Goal: Transaction & Acquisition: Purchase product/service

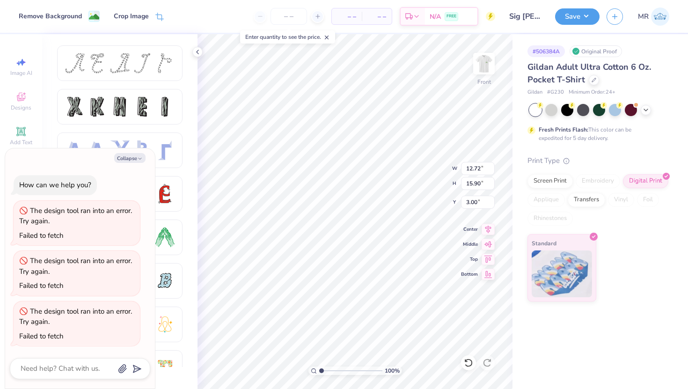
type textarea "x"
type input "6.34"
type textarea "x"
type input "13.58"
type input "16.98"
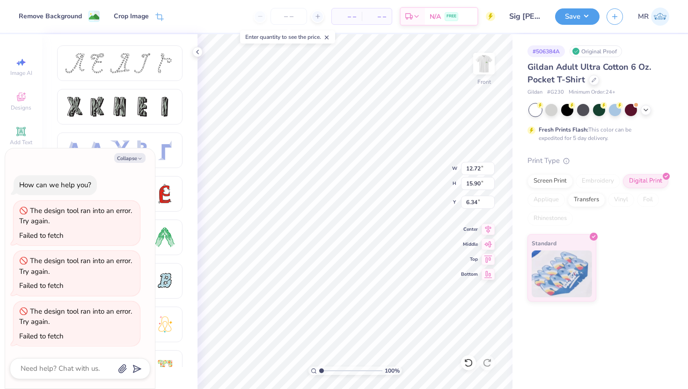
type input "5.27"
type textarea "x"
type input "5.51"
type textarea "x"
type input "14.08"
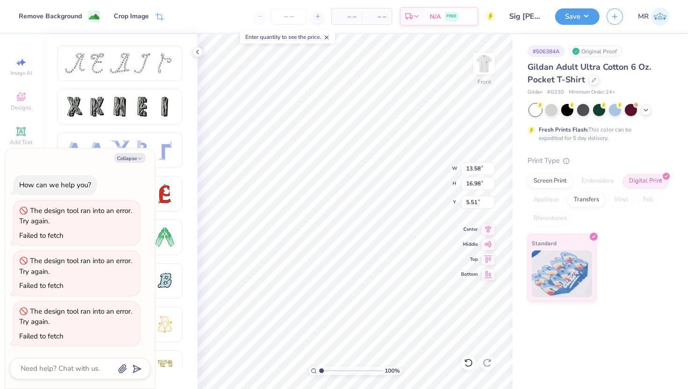
type input "17.60"
type input "4.88"
type textarea "x"
type input "4.57"
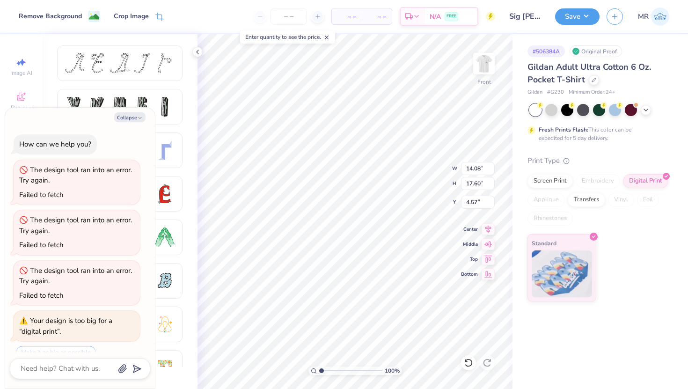
scroll to position [37, 0]
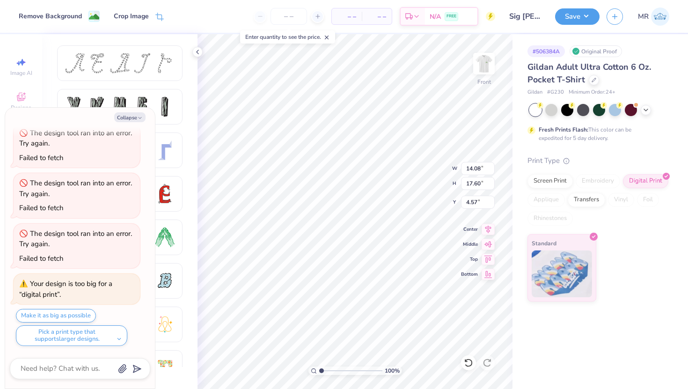
type textarea "x"
type input "5.20"
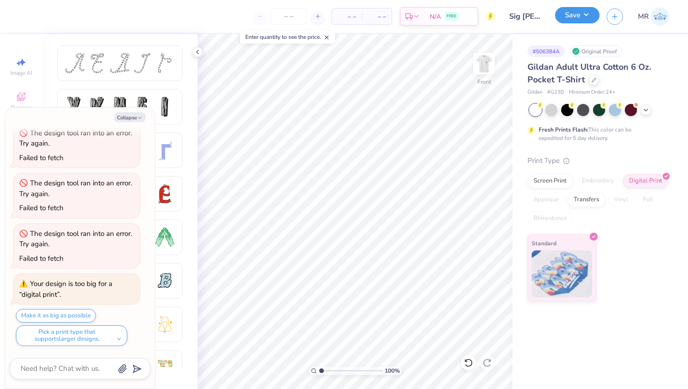
click at [559, 18] on button "Save" at bounding box center [577, 15] width 44 height 16
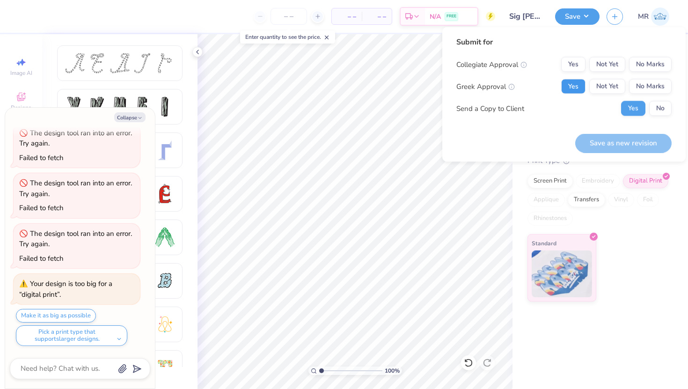
click at [578, 87] on button "Yes" at bounding box center [574, 86] width 24 height 15
click at [645, 65] on button "No Marks" at bounding box center [650, 64] width 43 height 15
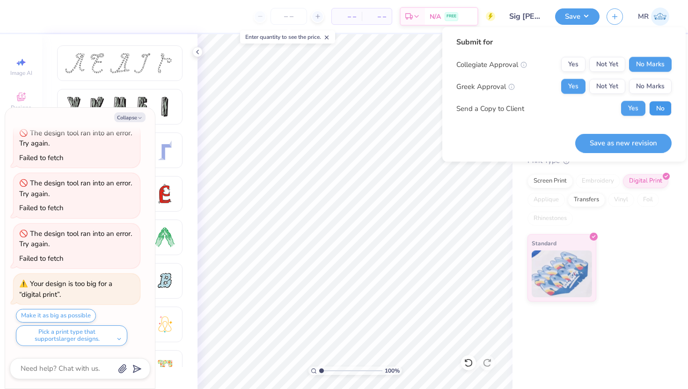
click at [654, 109] on button "No" at bounding box center [661, 108] width 22 height 15
click at [642, 141] on button "Save as new revision" at bounding box center [624, 142] width 96 height 19
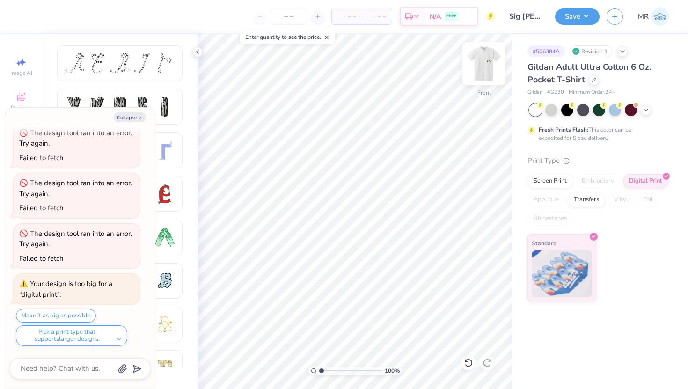
click at [484, 70] on img at bounding box center [484, 63] width 37 height 37
type textarea "x"
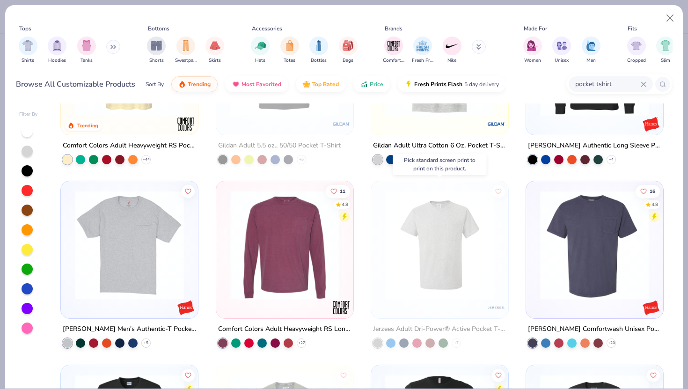
scroll to position [163, 0]
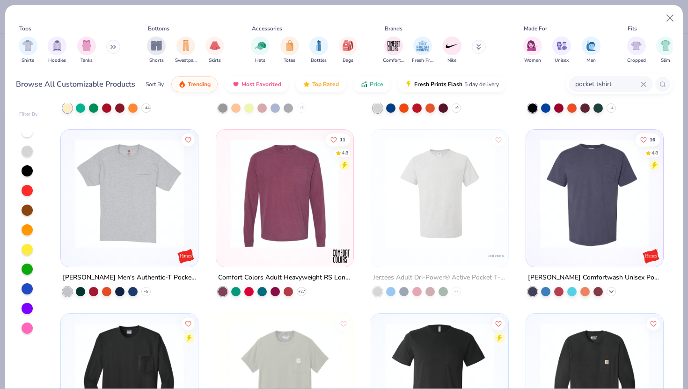
click at [607, 291] on div "+ 20" at bounding box center [611, 291] width 9 height 9
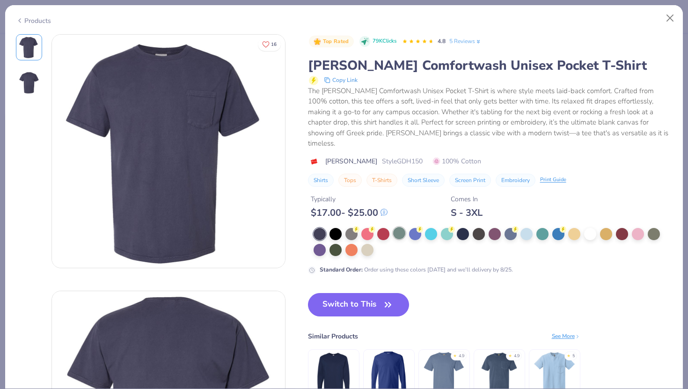
click at [399, 227] on div at bounding box center [399, 233] width 12 height 12
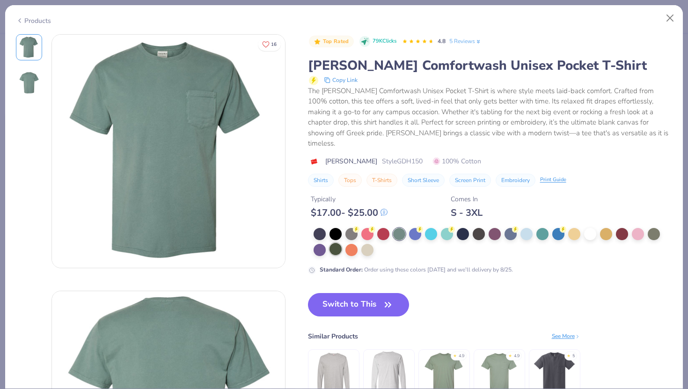
click at [336, 243] on div at bounding box center [336, 249] width 12 height 12
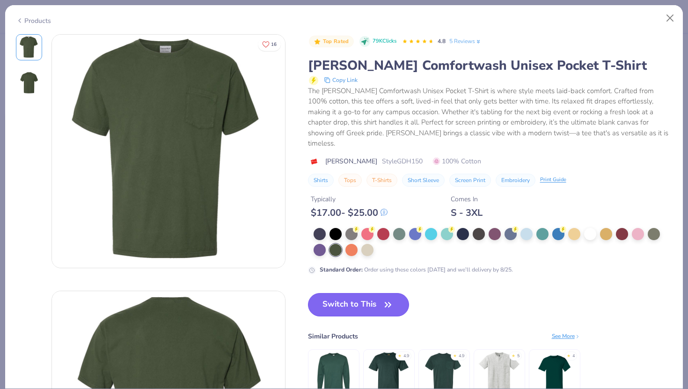
click at [358, 294] on button "Switch to This" at bounding box center [359, 304] width 102 height 23
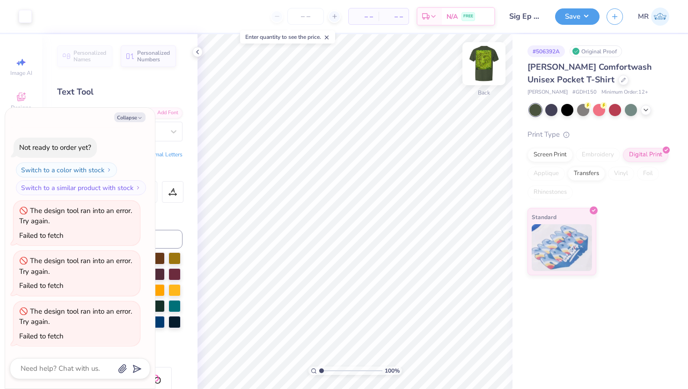
click at [483, 77] on img at bounding box center [484, 63] width 37 height 37
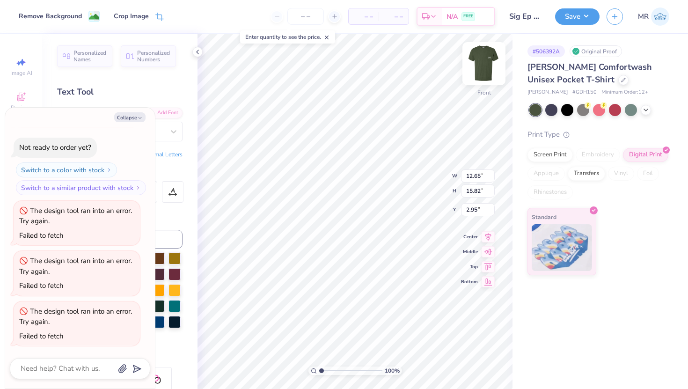
type textarea "x"
type input "5.69"
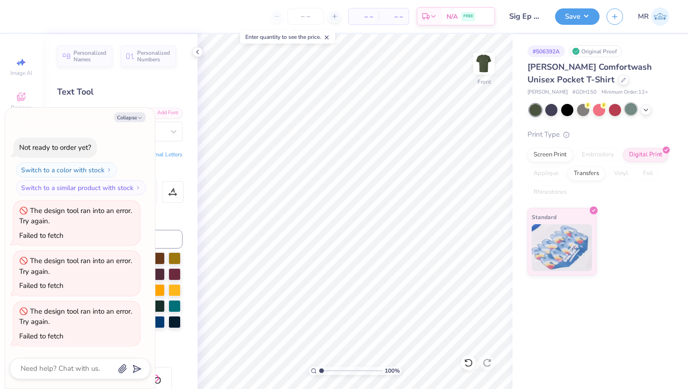
click at [629, 111] on div at bounding box center [631, 109] width 12 height 12
click at [649, 110] on icon at bounding box center [646, 108] width 7 height 7
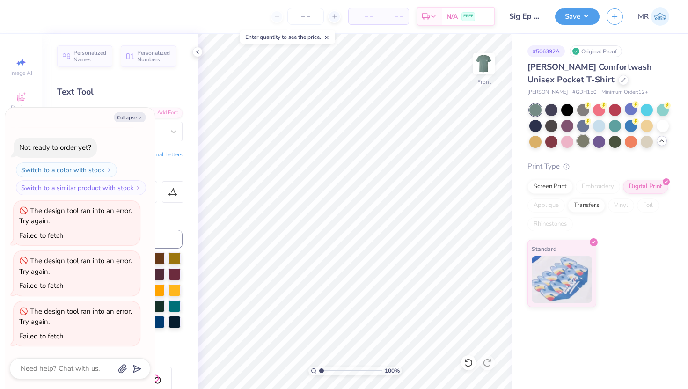
click at [583, 140] on div at bounding box center [583, 141] width 12 height 12
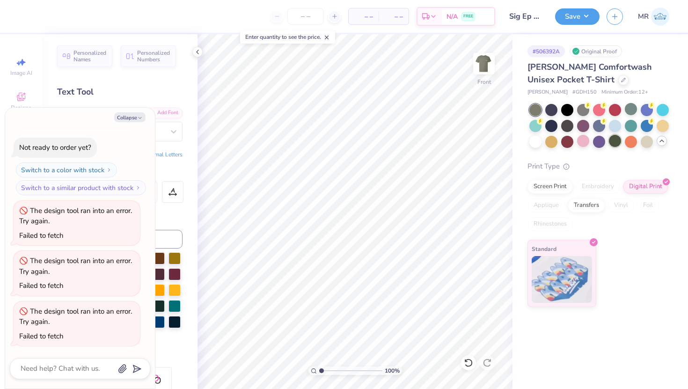
click at [609, 144] on div at bounding box center [615, 141] width 12 height 12
click at [134, 121] on button "Collapse" at bounding box center [129, 117] width 31 height 10
type textarea "x"
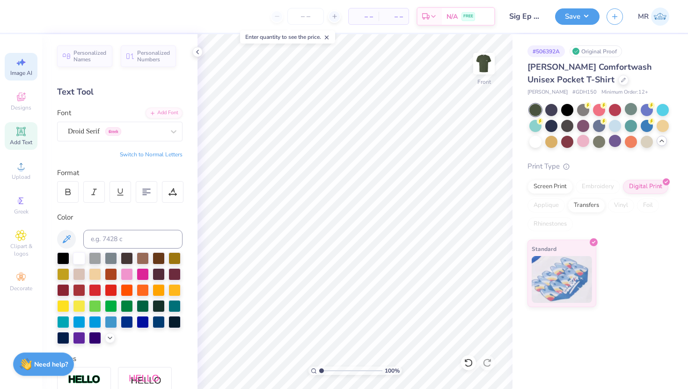
click at [18, 67] on icon at bounding box center [20, 62] width 11 height 11
select select "4"
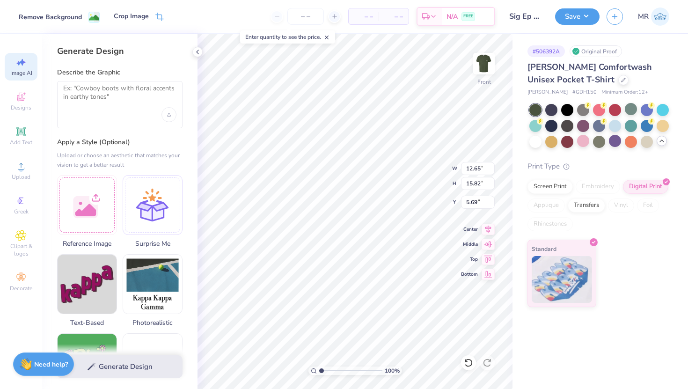
click at [76, 16] on div "Remove Background" at bounding box center [50, 17] width 63 height 10
select select "4"
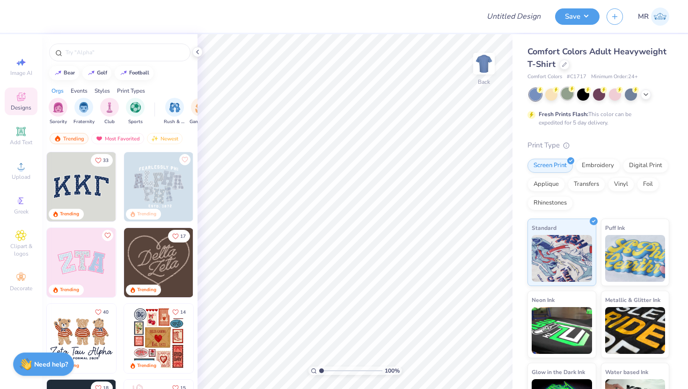
click at [571, 92] on div at bounding box center [568, 94] width 12 height 12
click at [19, 211] on span "Greek" at bounding box center [21, 211] width 15 height 7
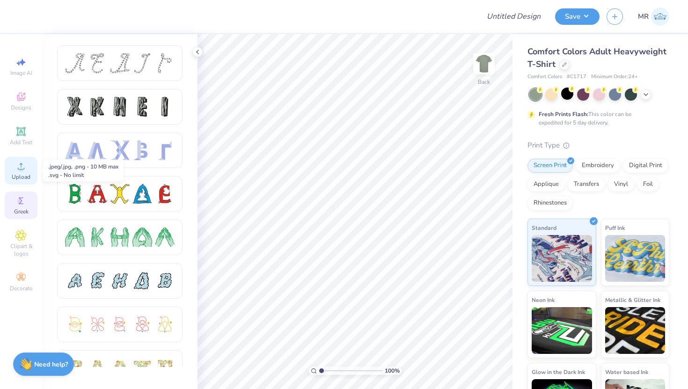
click at [19, 181] on div "Upload" at bounding box center [21, 171] width 33 height 28
click at [483, 72] on img at bounding box center [484, 63] width 37 height 37
click at [27, 177] on span "Upload" at bounding box center [21, 176] width 19 height 7
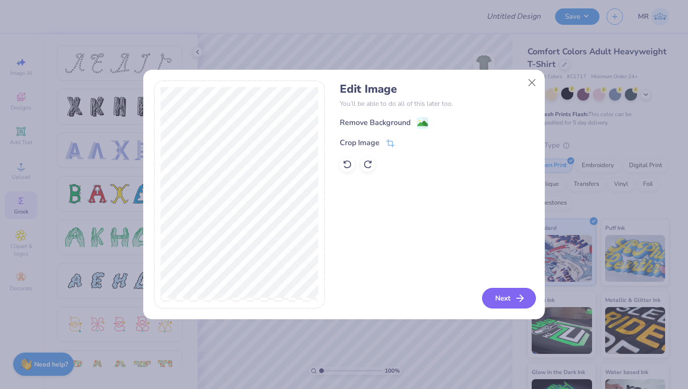
click at [499, 297] on button "Next" at bounding box center [509, 298] width 54 height 21
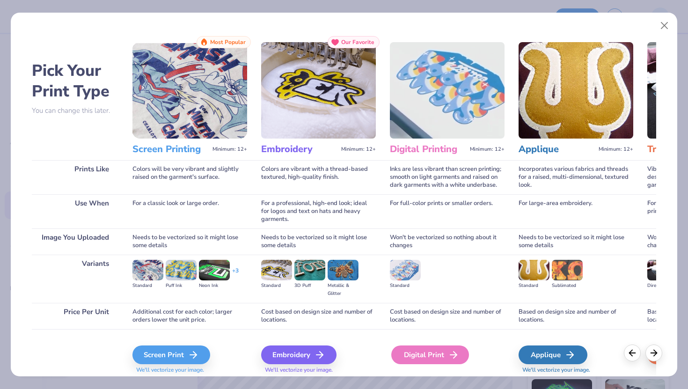
click at [415, 360] on div "Digital Print" at bounding box center [431, 355] width 78 height 19
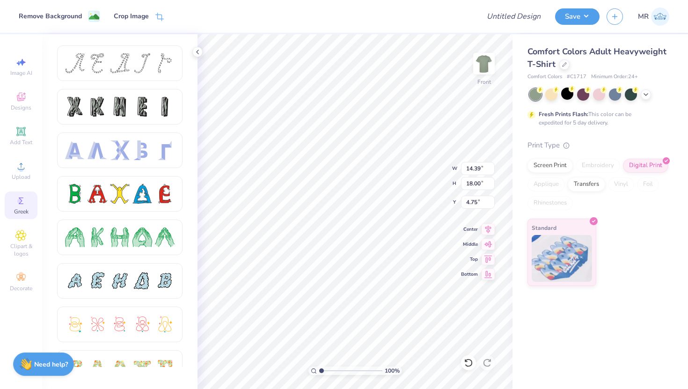
type input "11.48"
type input "14.35"
type input "6.16"
type input "12.87"
type input "16.09"
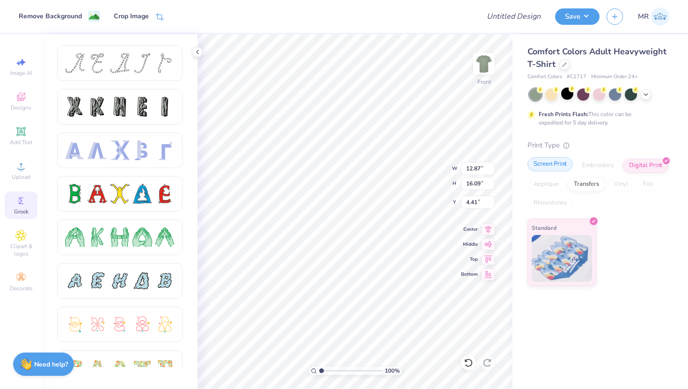
type input "5.70"
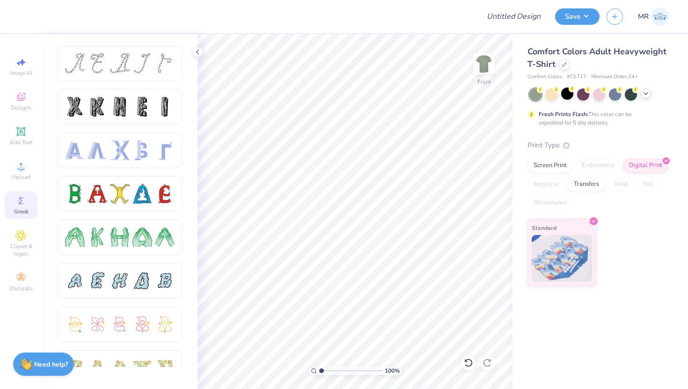
click at [650, 93] on div at bounding box center [646, 94] width 10 height 10
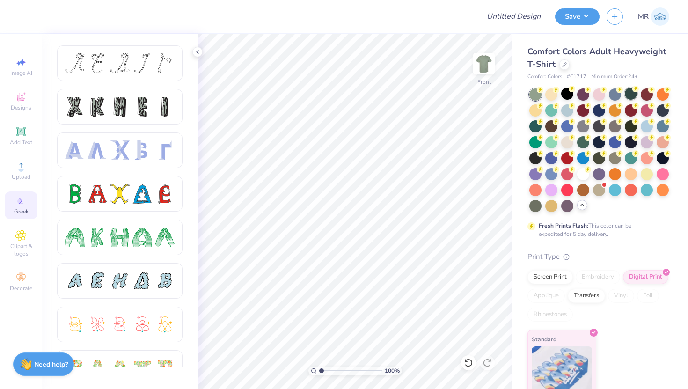
click at [631, 93] on div at bounding box center [631, 94] width 12 height 12
click at [540, 92] on icon at bounding box center [540, 90] width 3 height 5
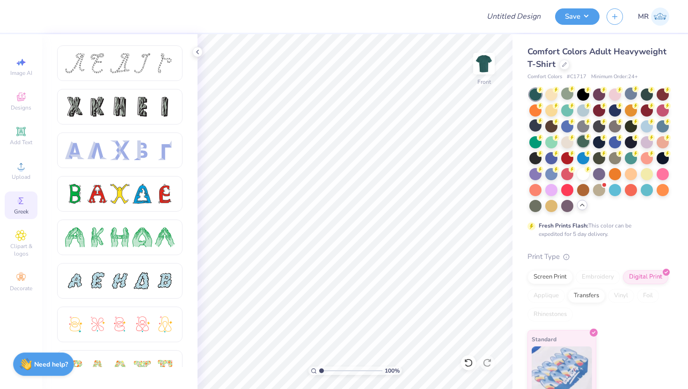
click at [584, 138] on div at bounding box center [583, 141] width 12 height 12
click at [538, 204] on div at bounding box center [536, 205] width 12 height 12
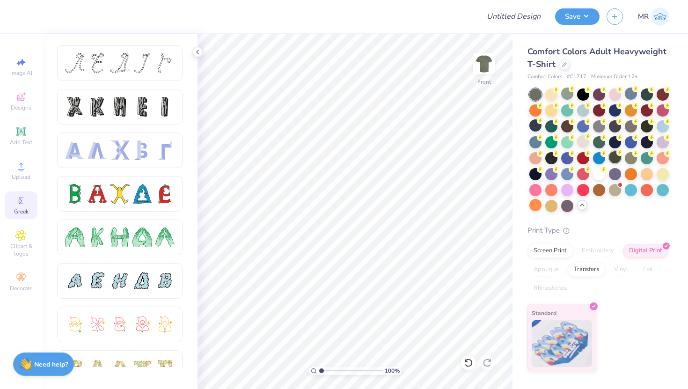
click at [614, 153] on div at bounding box center [615, 157] width 12 height 12
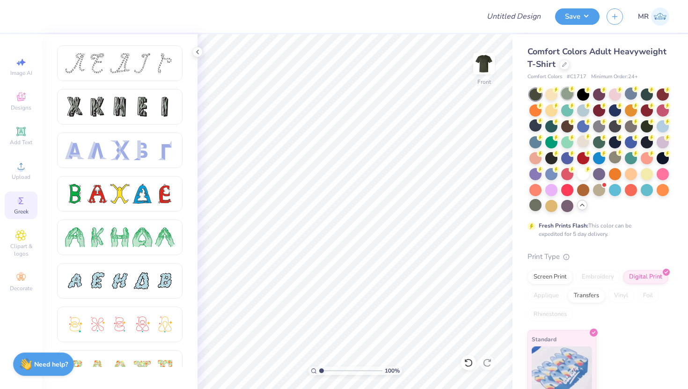
click at [569, 91] on icon at bounding box center [572, 89] width 7 height 7
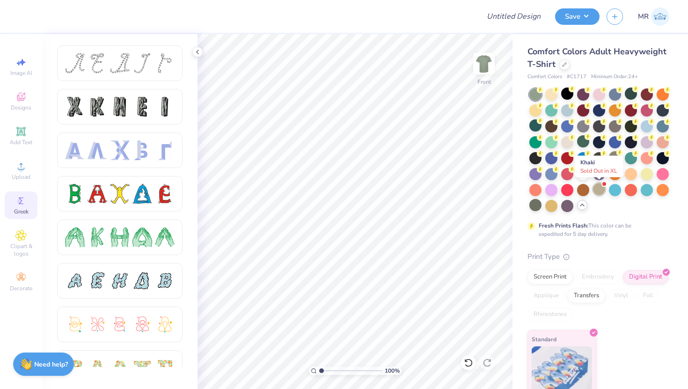
click at [598, 192] on div at bounding box center [599, 189] width 12 height 12
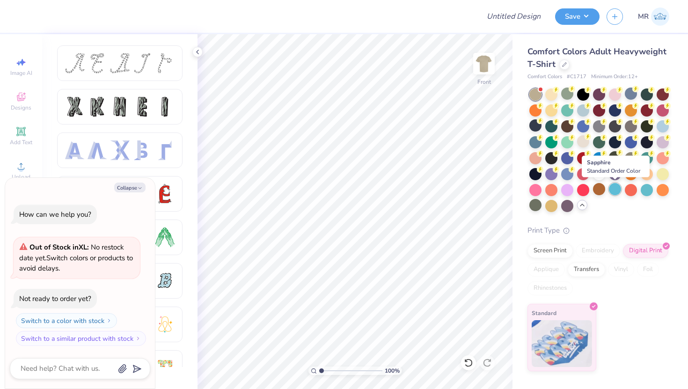
click at [617, 193] on div at bounding box center [615, 189] width 12 height 12
click at [631, 193] on div at bounding box center [631, 189] width 12 height 12
click at [650, 141] on div at bounding box center [647, 141] width 12 height 12
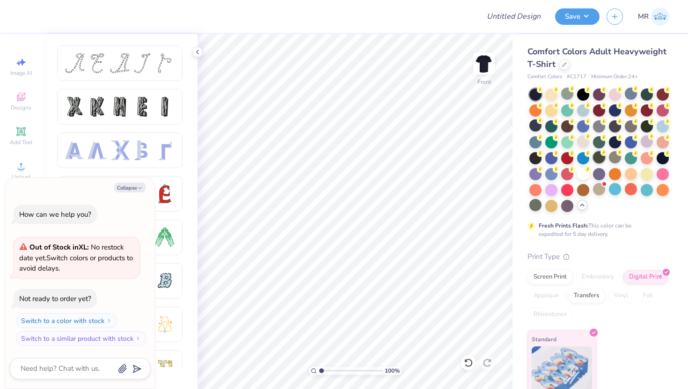
click at [598, 158] on div at bounding box center [599, 157] width 12 height 12
click at [137, 189] on icon "button" at bounding box center [140, 188] width 6 height 6
type textarea "x"
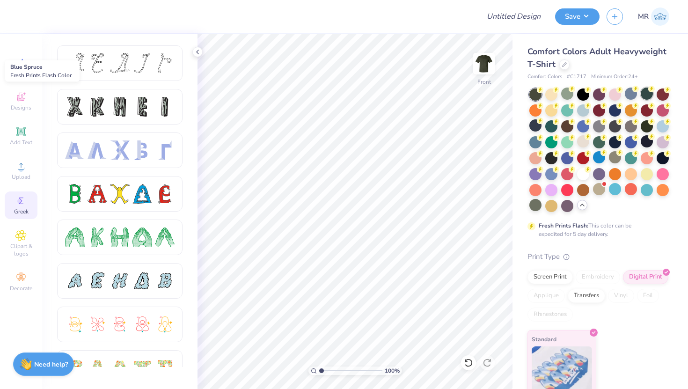
click at [644, 94] on div at bounding box center [647, 94] width 12 height 12
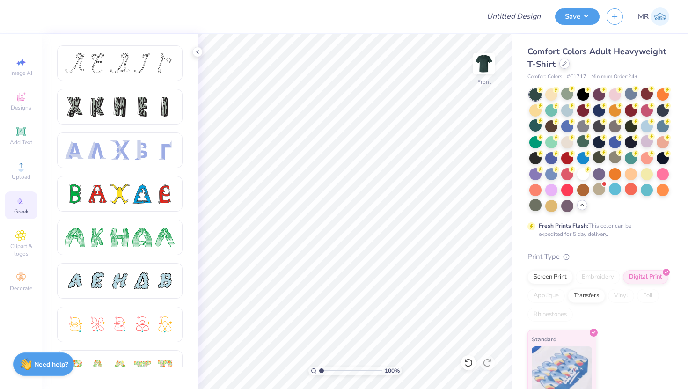
click at [562, 64] on icon at bounding box center [564, 63] width 5 height 5
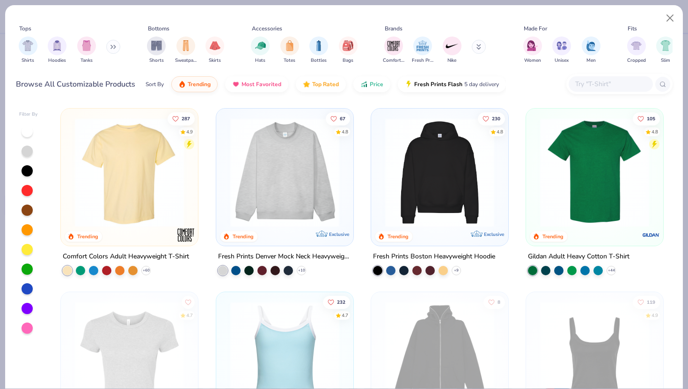
click at [25, 276] on div at bounding box center [28, 230] width 19 height 209
click at [25, 265] on div at bounding box center [27, 269] width 11 height 11
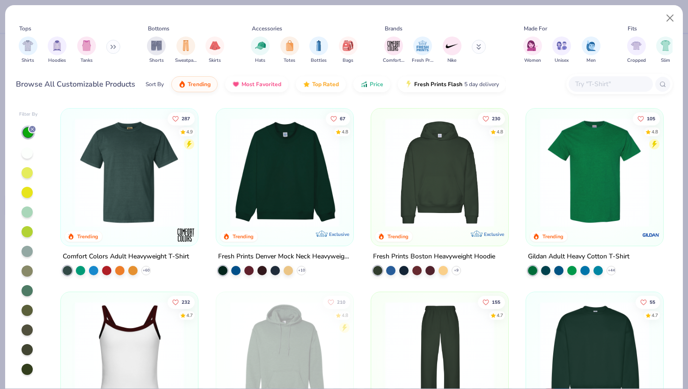
click at [29, 178] on div at bounding box center [28, 251] width 19 height 250
click at [29, 176] on div at bounding box center [27, 172] width 11 height 11
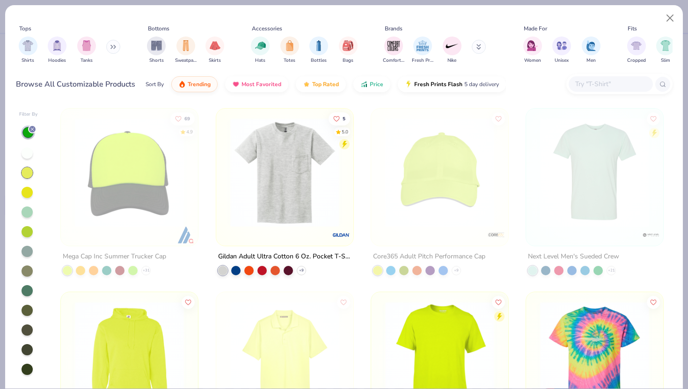
click at [25, 232] on div at bounding box center [27, 231] width 11 height 11
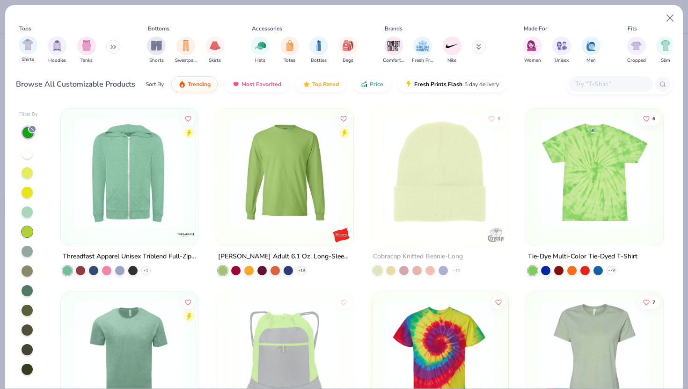
click at [35, 52] on div "Shirts" at bounding box center [28, 50] width 19 height 28
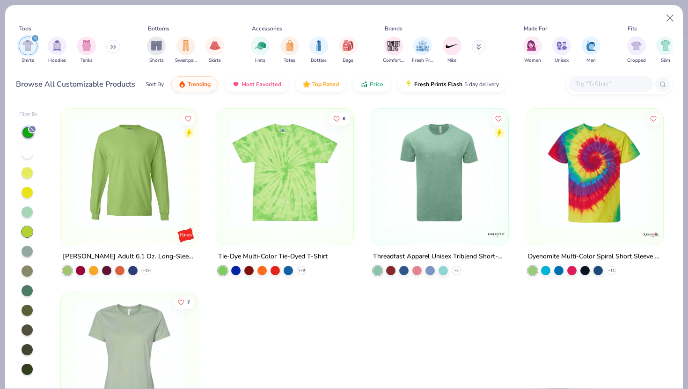
click at [30, 212] on div at bounding box center [27, 212] width 11 height 11
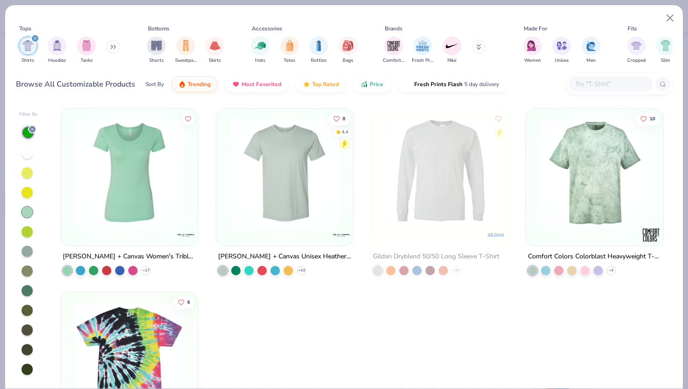
click at [30, 303] on div at bounding box center [28, 251] width 19 height 250
click at [28, 289] on div at bounding box center [27, 290] width 11 height 11
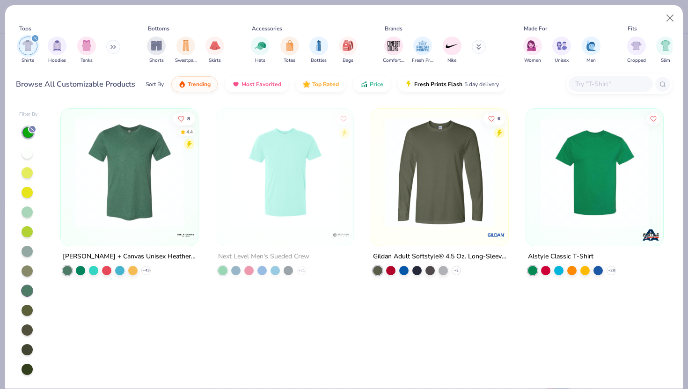
click at [25, 236] on div at bounding box center [27, 231] width 11 height 11
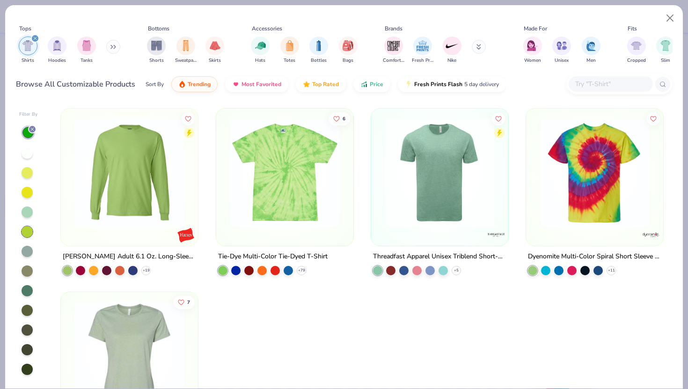
click at [29, 185] on div at bounding box center [28, 251] width 19 height 250
click at [29, 194] on div at bounding box center [27, 192] width 11 height 11
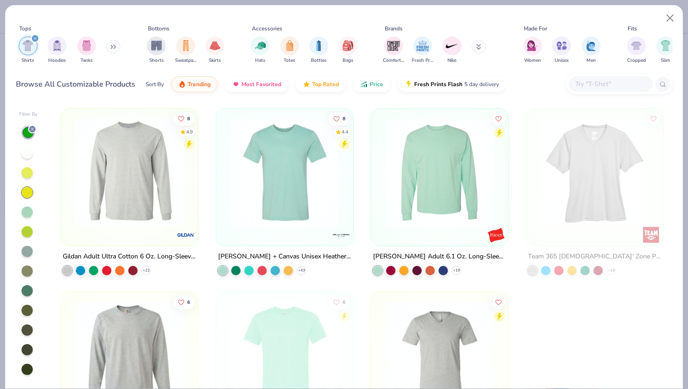
click at [26, 173] on div at bounding box center [27, 172] width 11 height 11
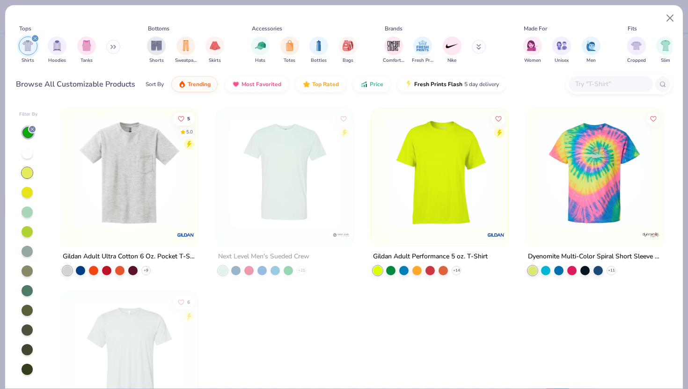
click at [27, 149] on div at bounding box center [27, 153] width 11 height 11
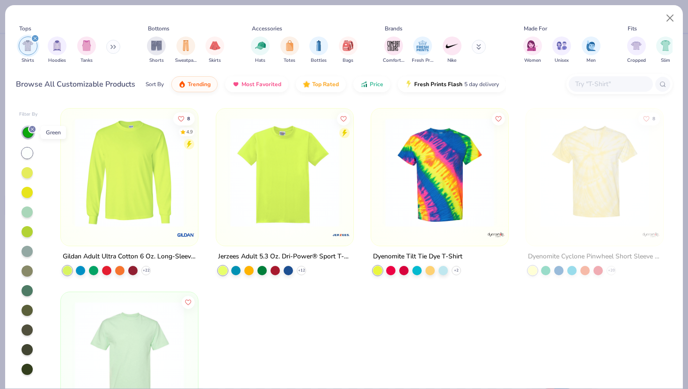
click at [26, 137] on div at bounding box center [27, 132] width 11 height 11
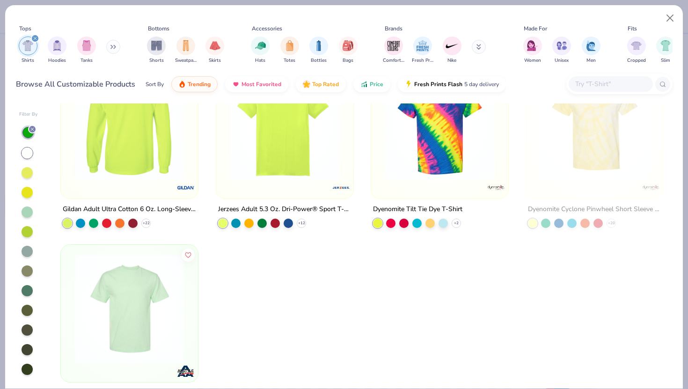
scroll to position [86, 0]
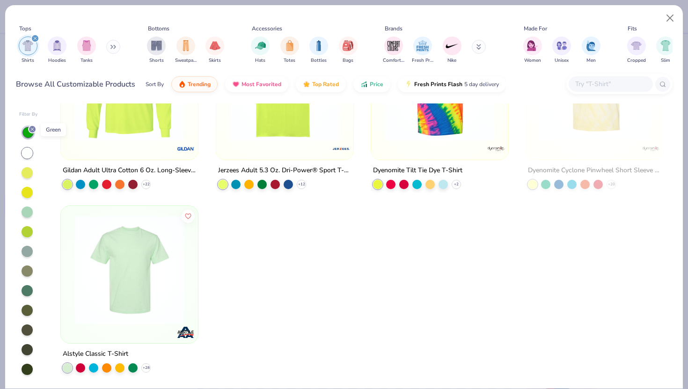
click at [32, 130] on icon at bounding box center [33, 129] width 6 height 6
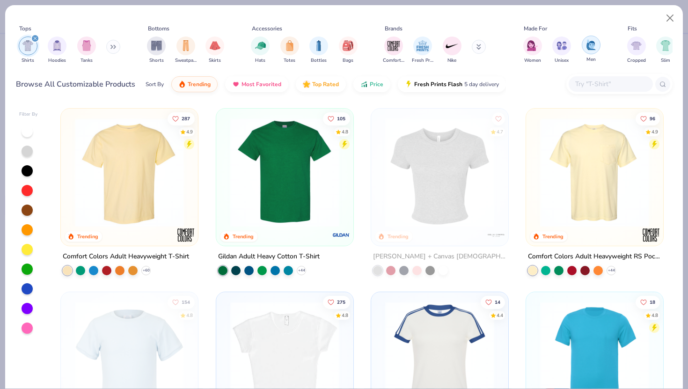
click at [587, 43] on img "filter for Men" at bounding box center [591, 44] width 10 height 11
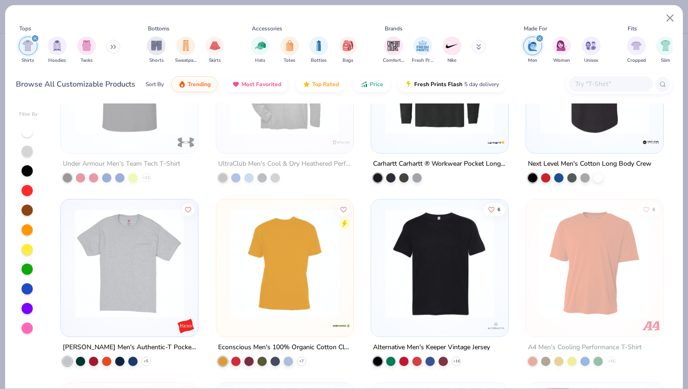
scroll to position [466, 0]
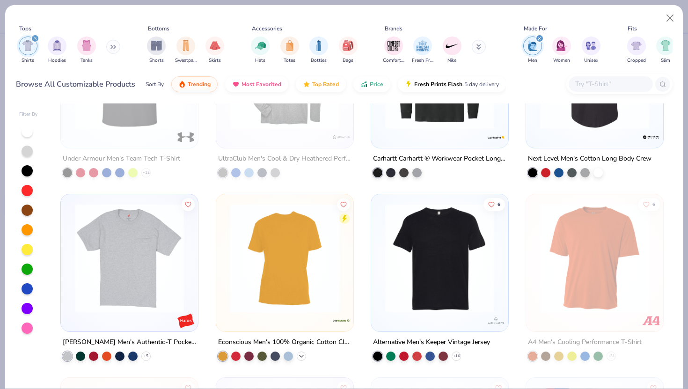
click at [298, 353] on icon at bounding box center [301, 356] width 7 height 7
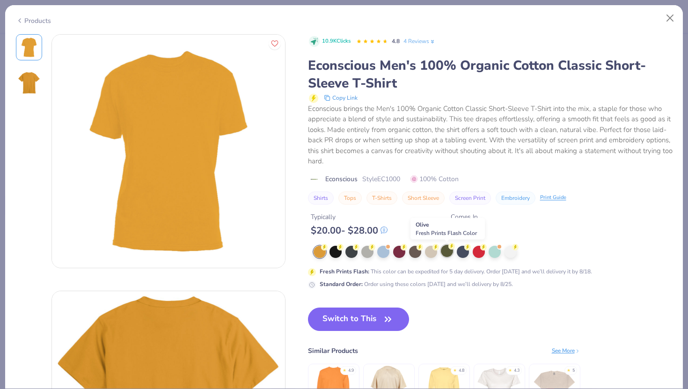
click at [442, 255] on div at bounding box center [447, 251] width 12 height 12
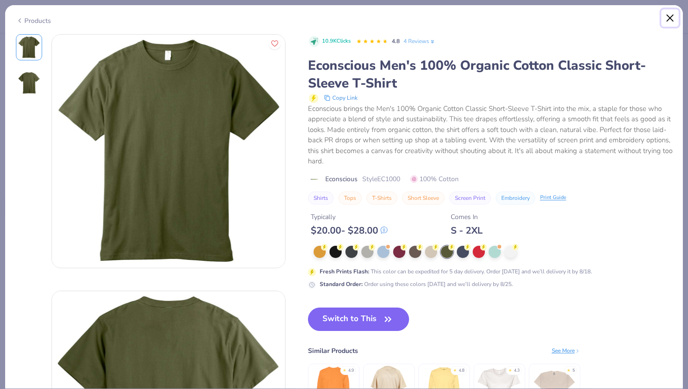
click at [668, 14] on button "Close" at bounding box center [671, 18] width 18 height 18
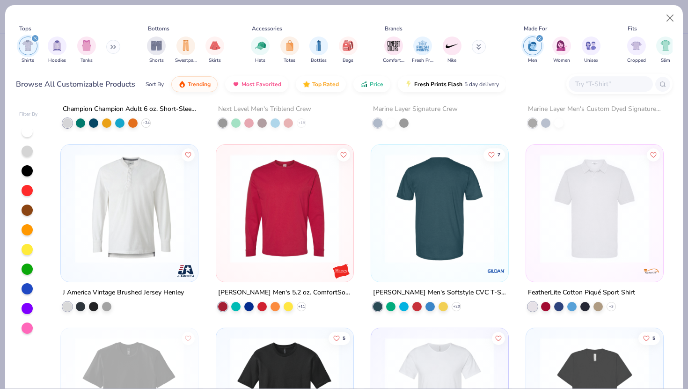
scroll to position [1256, 0]
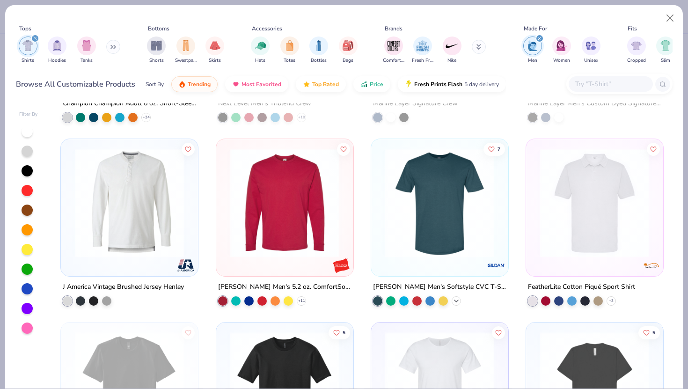
click at [457, 302] on icon at bounding box center [456, 300] width 7 height 7
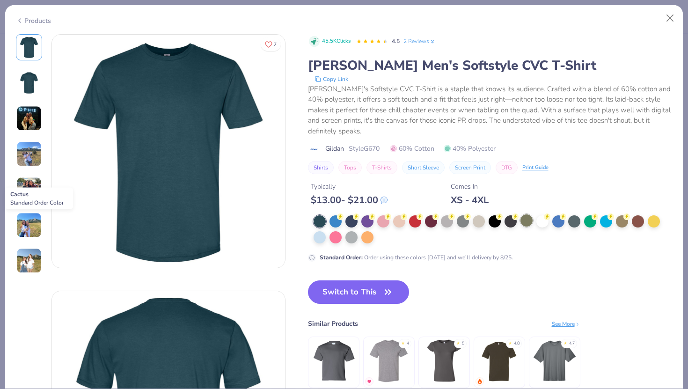
click at [527, 222] on div at bounding box center [527, 221] width 12 height 12
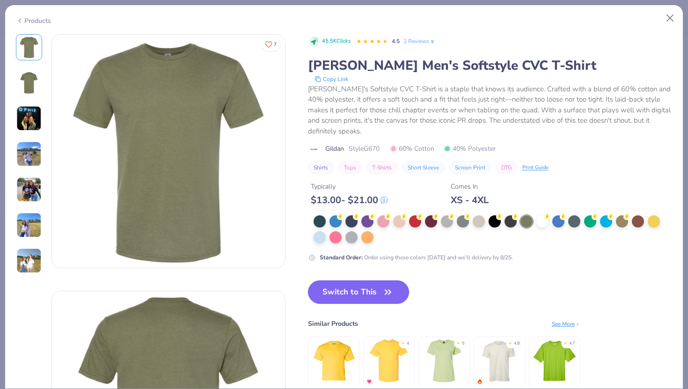
click at [359, 285] on button "Switch to This" at bounding box center [359, 292] width 102 height 23
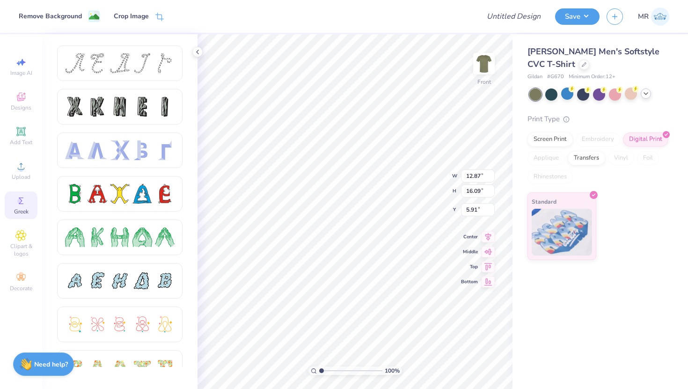
type input "6.20"
type input "12.16"
type input "15.21"
type input "7.08"
type input "12.28"
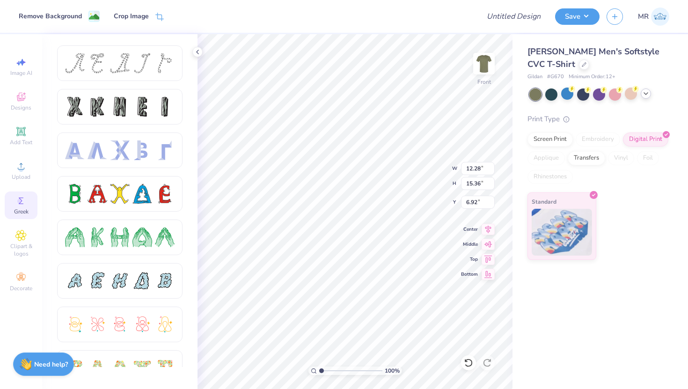
type input "15.36"
type input "6.92"
click at [535, 107] on div "Gildan Gildan Men's Softstyle CVC T-Shirt Gildan # G670 Minimum Order: 12 + Pri…" at bounding box center [599, 152] width 142 height 215
click at [649, 92] on icon at bounding box center [646, 93] width 7 height 7
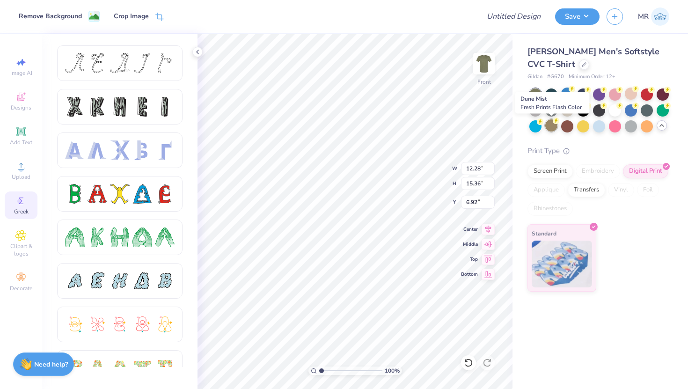
click at [549, 126] on div at bounding box center [552, 125] width 12 height 12
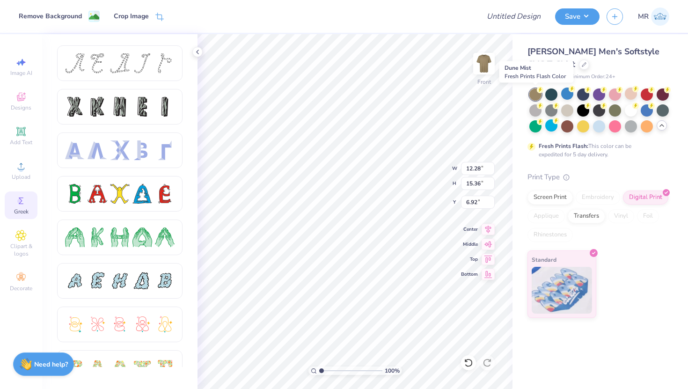
click at [535, 95] on div at bounding box center [536, 95] width 12 height 12
click at [614, 111] on div at bounding box center [615, 110] width 12 height 12
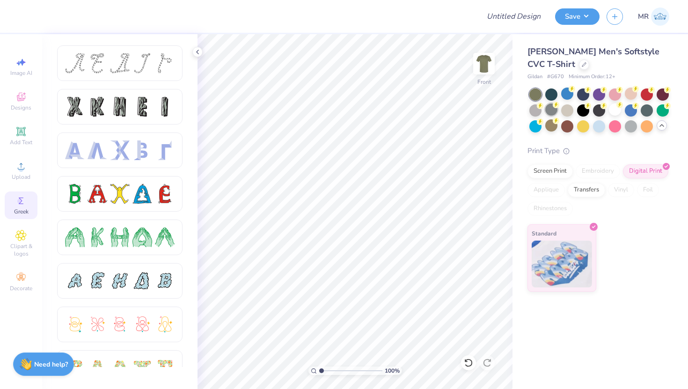
click at [549, 107] on div at bounding box center [552, 110] width 12 height 12
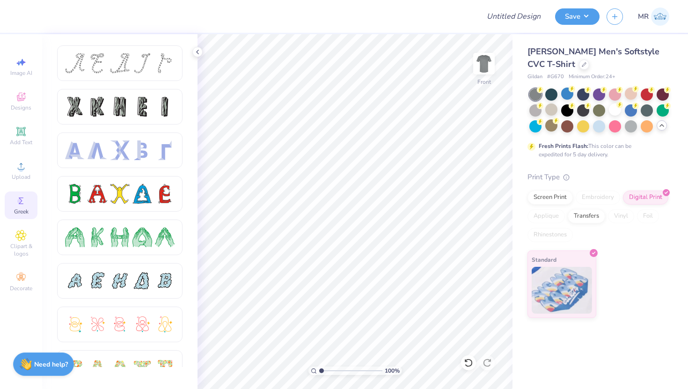
click at [534, 97] on div at bounding box center [536, 95] width 12 height 12
click at [598, 111] on div at bounding box center [599, 110] width 12 height 12
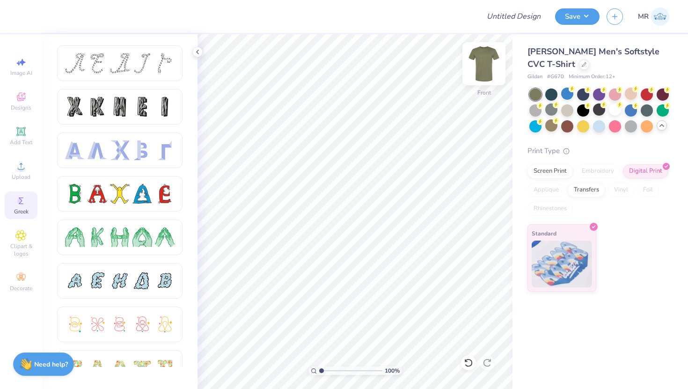
click at [482, 58] on img at bounding box center [484, 63] width 37 height 37
click at [22, 100] on icon at bounding box center [21, 97] width 8 height 8
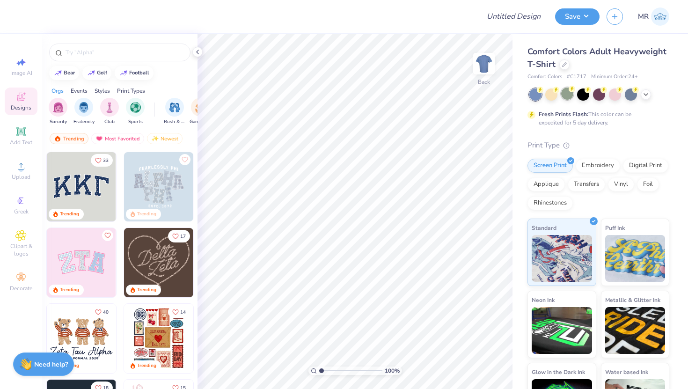
click at [568, 95] on div at bounding box center [568, 94] width 12 height 12
click at [564, 66] on icon at bounding box center [564, 63] width 5 height 5
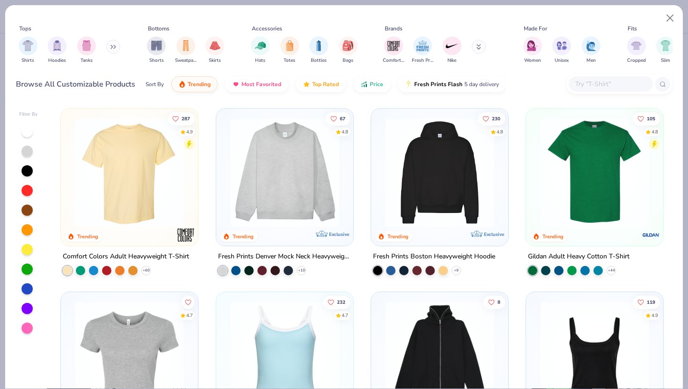
click at [575, 85] on input "text" at bounding box center [611, 84] width 72 height 11
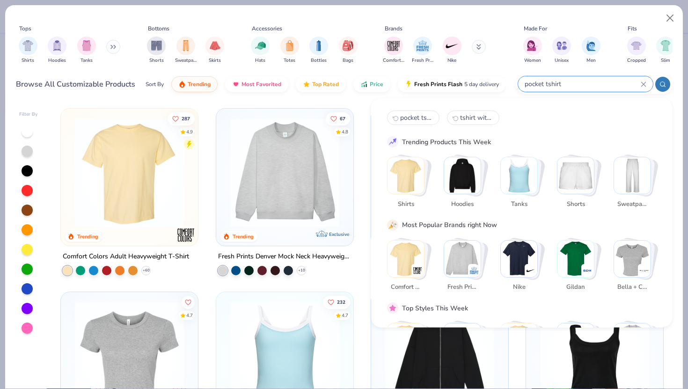
type input "pocket tshirt"
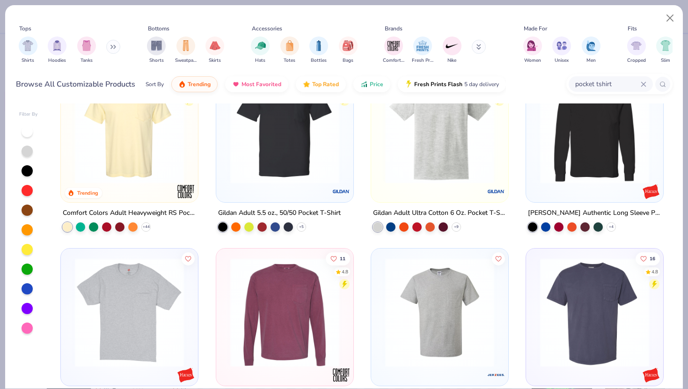
scroll to position [44, 0]
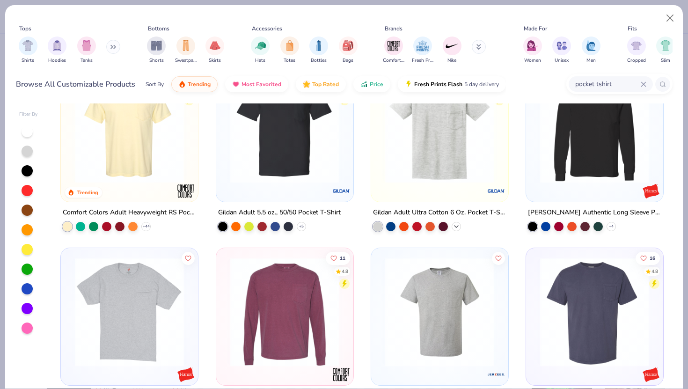
click at [459, 226] on icon at bounding box center [456, 226] width 7 height 7
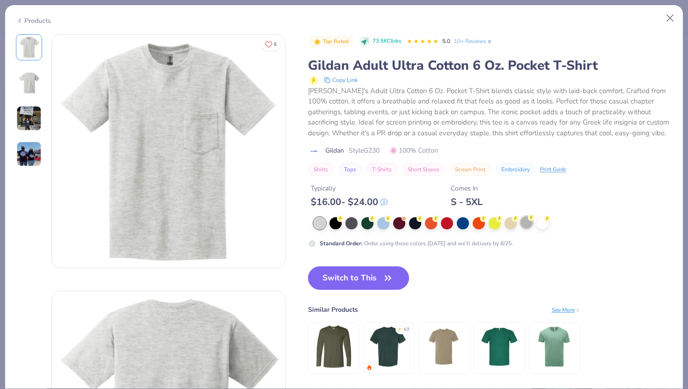
click at [521, 220] on div at bounding box center [527, 222] width 12 height 12
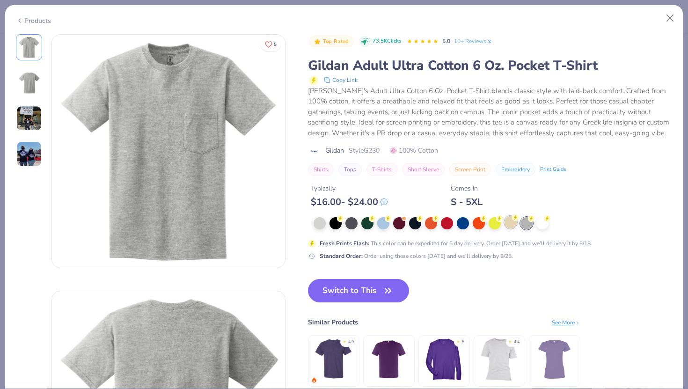
click at [505, 222] on div at bounding box center [511, 222] width 12 height 12
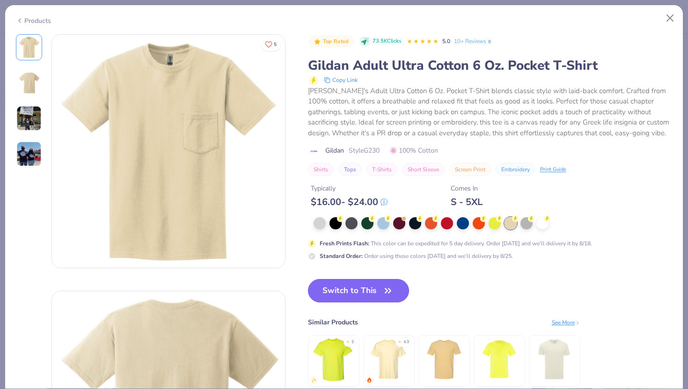
click at [333, 294] on button "Switch to This" at bounding box center [359, 290] width 102 height 23
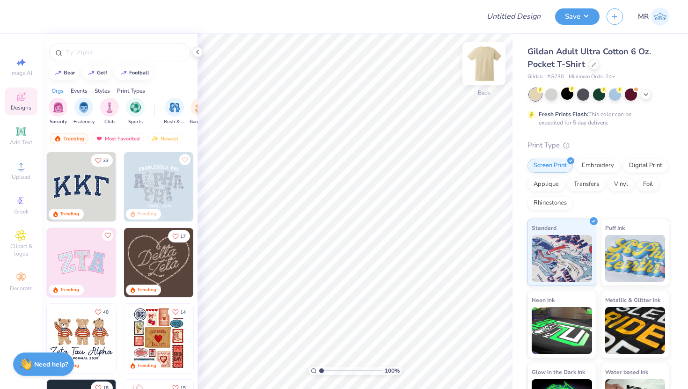
click at [485, 56] on img at bounding box center [484, 63] width 37 height 37
click at [18, 176] on span "Upload" at bounding box center [21, 176] width 19 height 7
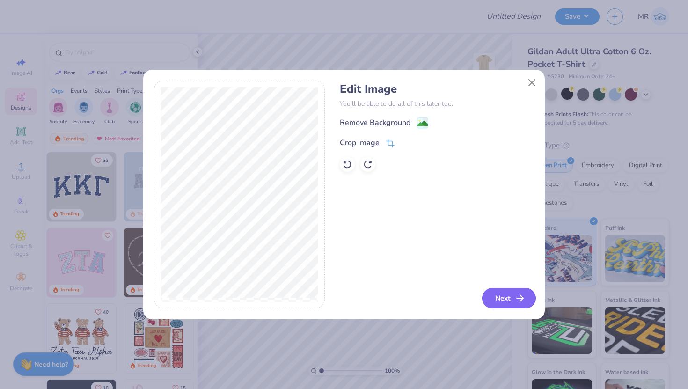
click at [490, 297] on button "Next" at bounding box center [509, 298] width 54 height 21
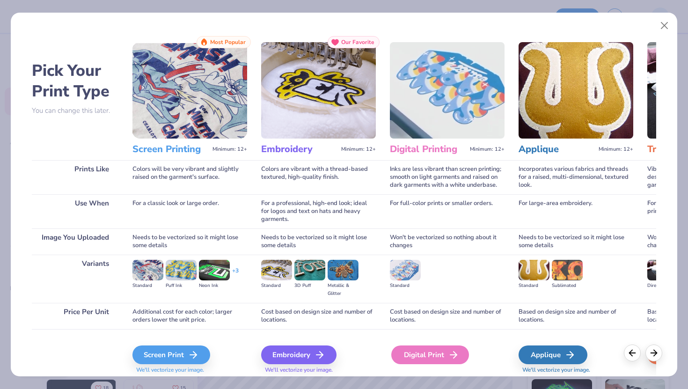
click at [413, 358] on div "Digital Print" at bounding box center [431, 355] width 78 height 19
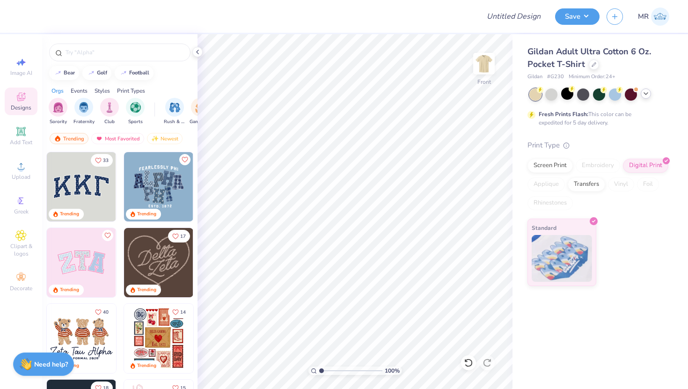
click at [645, 97] on div at bounding box center [646, 94] width 10 height 10
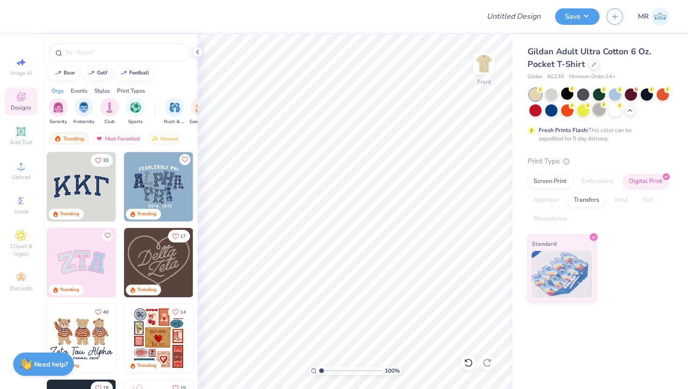
click at [600, 111] on div at bounding box center [599, 110] width 12 height 12
click at [569, 96] on div at bounding box center [568, 94] width 12 height 12
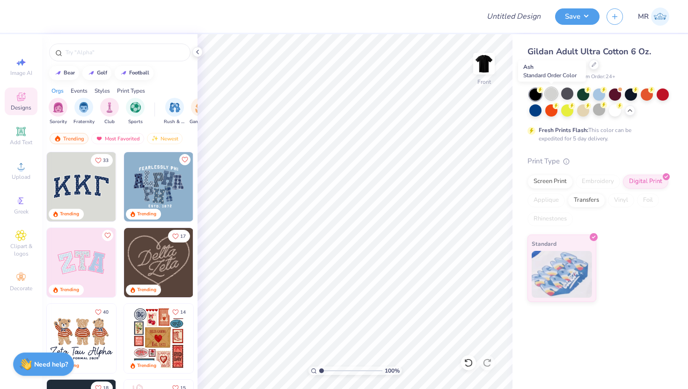
click at [551, 92] on div at bounding box center [552, 94] width 12 height 12
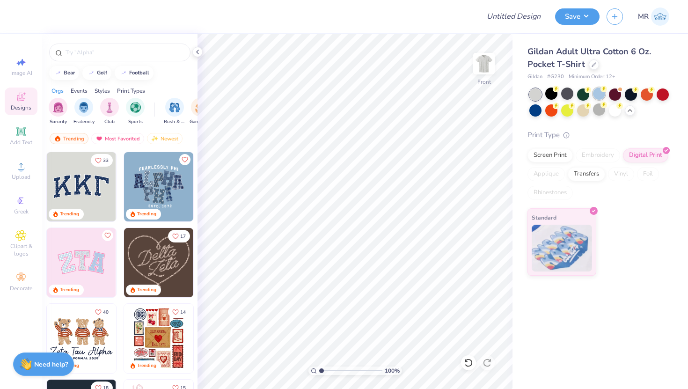
click at [598, 93] on div at bounding box center [599, 94] width 12 height 12
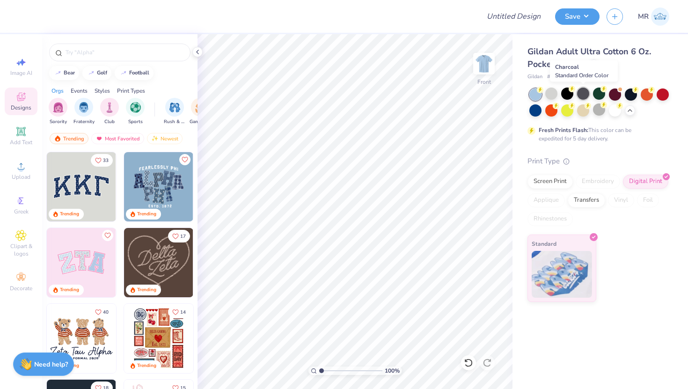
click at [585, 94] on div at bounding box center [583, 94] width 12 height 12
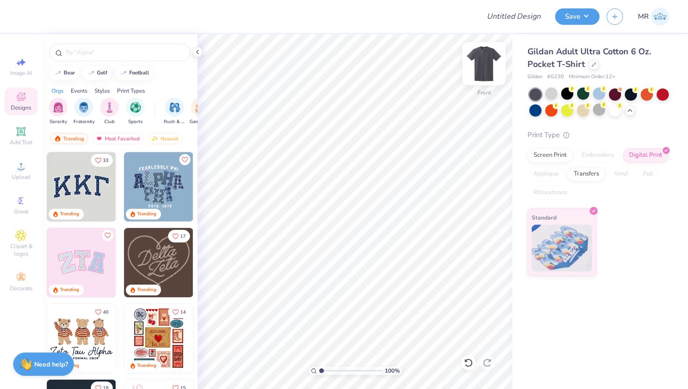
click at [488, 64] on img at bounding box center [484, 63] width 37 height 37
click at [34, 70] on div "Image AI" at bounding box center [21, 67] width 33 height 28
select select "4"
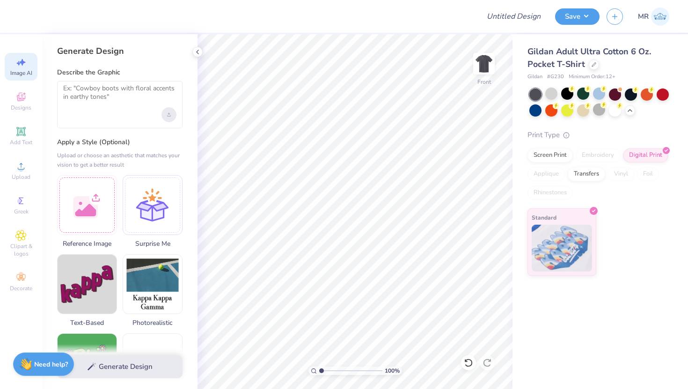
click at [170, 117] on div "Upload image" at bounding box center [169, 114] width 15 height 15
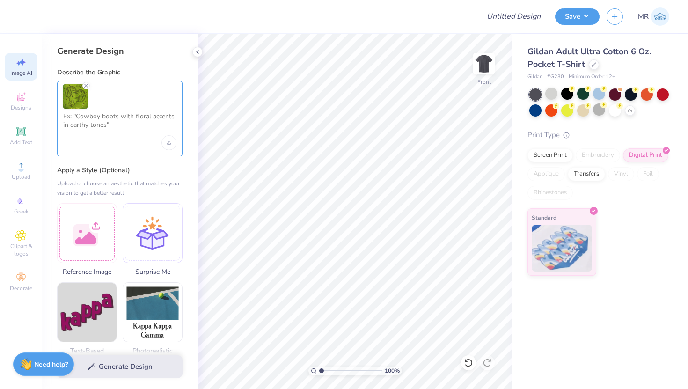
click at [146, 124] on textarea at bounding box center [119, 123] width 113 height 23
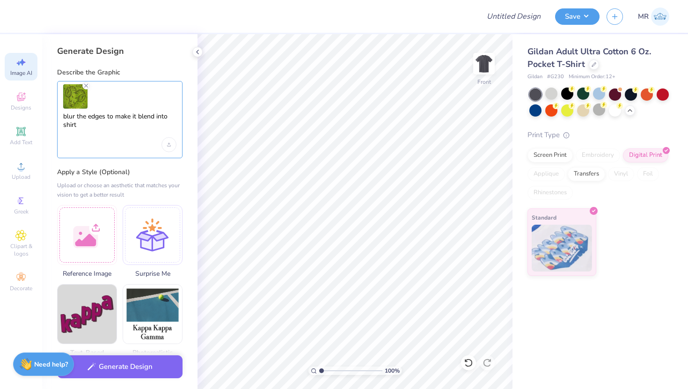
type textarea "blur the edges to make it blend into shirt"
click at [146, 184] on div "Upload or choose an aesthetic that matches your vision to get a better result" at bounding box center [120, 190] width 126 height 19
click at [150, 368] on button "Generate Design" at bounding box center [120, 364] width 126 height 23
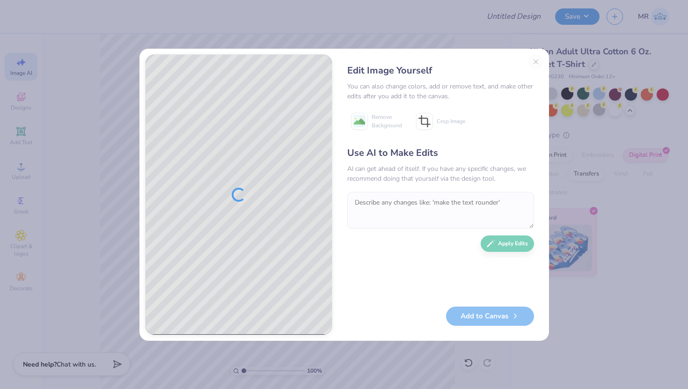
click at [536, 61] on div "Edit Image Yourself You can also change colors, add or remove text, and make ot…" at bounding box center [441, 194] width 206 height 281
click at [536, 63] on div "Edit Image Yourself You can also change colors, add or remove text, and make ot…" at bounding box center [441, 194] width 206 height 281
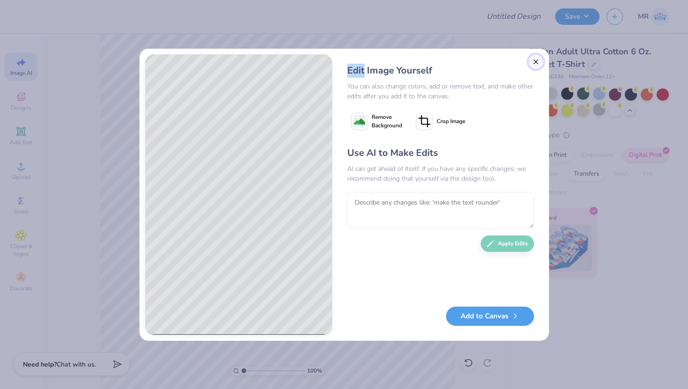
click at [531, 60] on button "Close" at bounding box center [536, 61] width 15 height 15
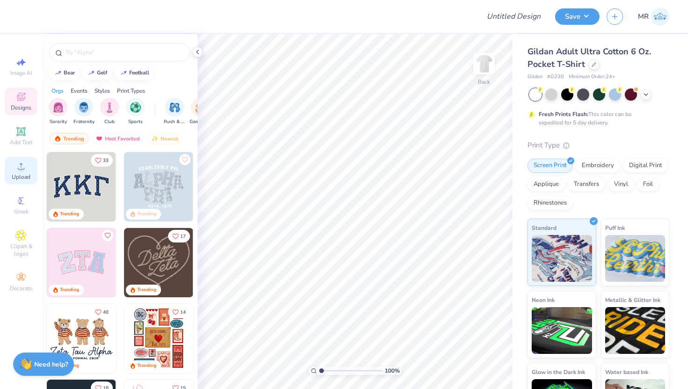
click at [24, 179] on span "Upload" at bounding box center [21, 176] width 19 height 7
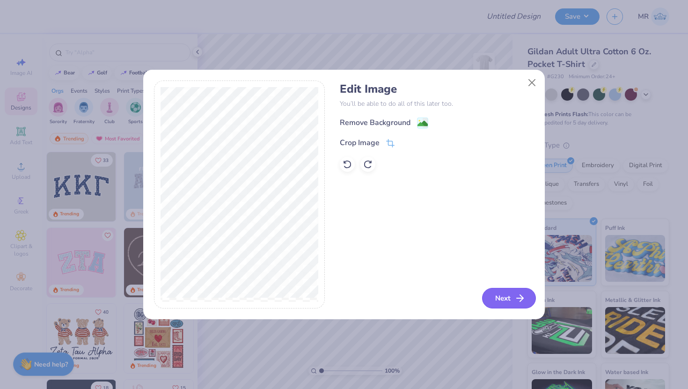
click at [513, 307] on button "Next" at bounding box center [509, 298] width 54 height 21
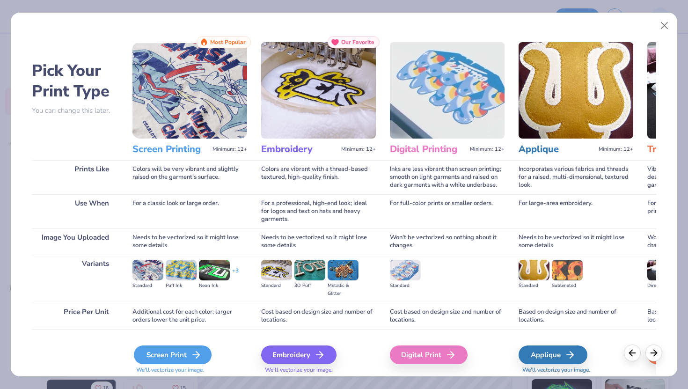
click at [174, 354] on div "Screen Print" at bounding box center [173, 355] width 78 height 19
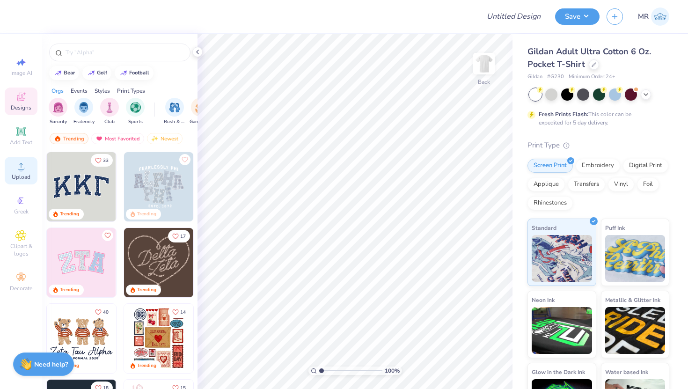
click at [16, 174] on span "Upload" at bounding box center [21, 176] width 19 height 7
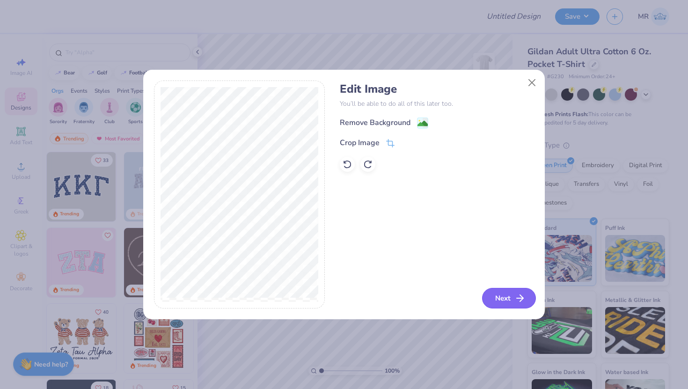
click at [497, 305] on button "Next" at bounding box center [509, 298] width 54 height 21
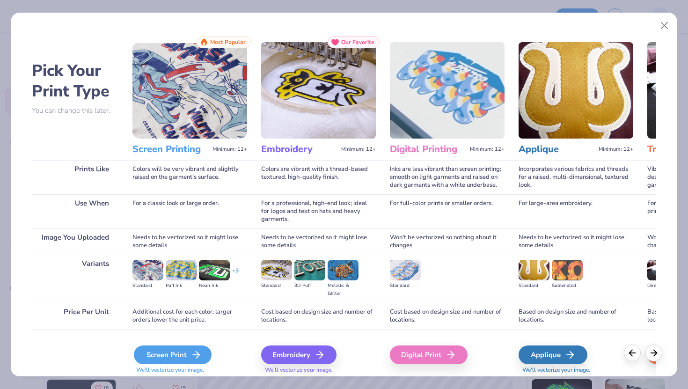
click at [195, 355] on icon at bounding box center [196, 354] width 11 height 11
click at [163, 362] on body "Design Title Save MR Image AI Designs Add Text Upload Greek Clipart & logos Dec…" at bounding box center [344, 194] width 688 height 389
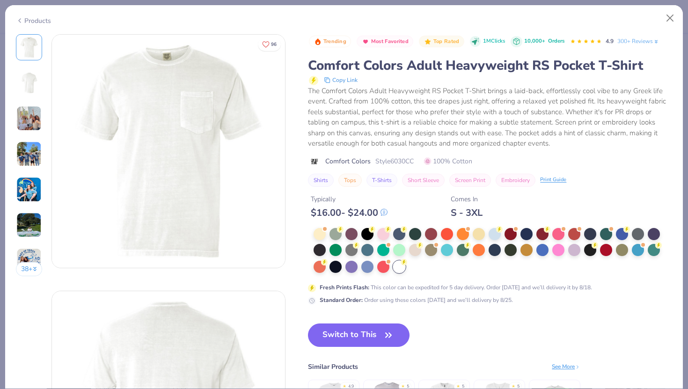
click at [669, 8] on div "Products" at bounding box center [344, 17] width 678 height 24
click at [673, 12] on button "Close" at bounding box center [671, 18] width 18 height 18
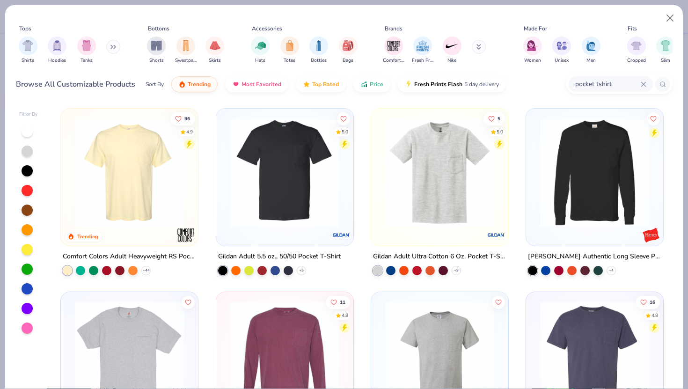
click at [328, 178] on img at bounding box center [285, 172] width 118 height 109
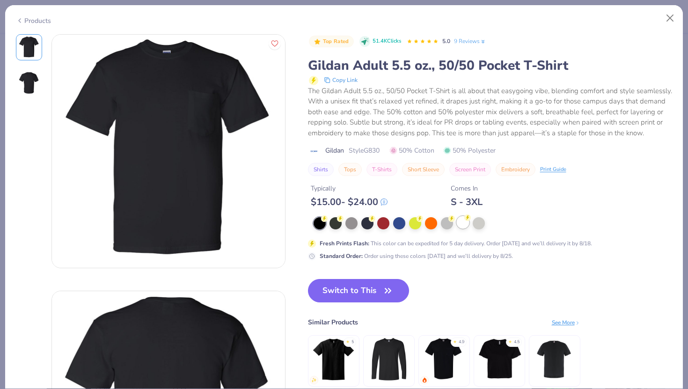
click at [466, 221] on div at bounding box center [463, 222] width 12 height 12
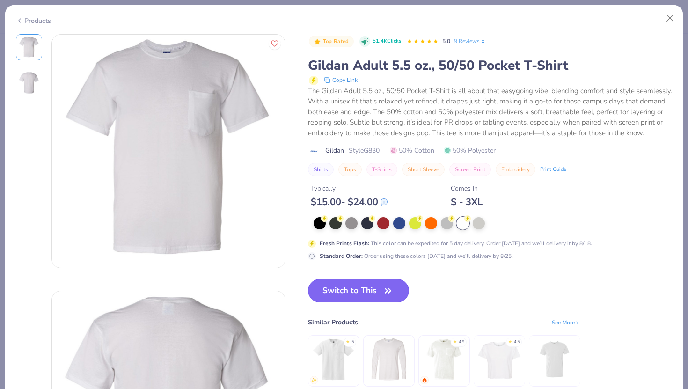
click at [389, 288] on icon "button" at bounding box center [388, 290] width 13 height 13
